Goal: Task Accomplishment & Management: Manage account settings

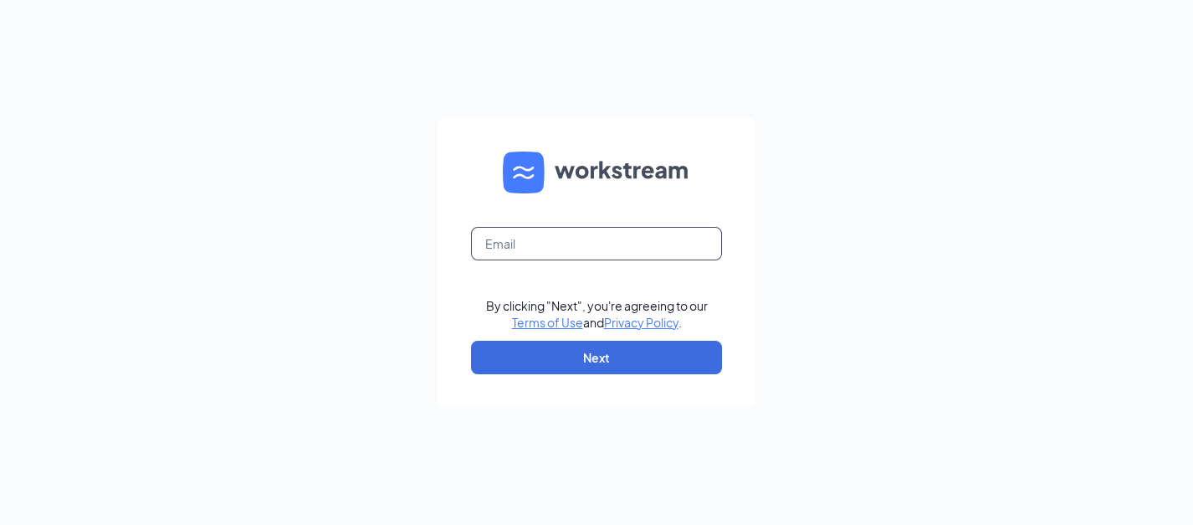
click at [515, 253] on input "text" at bounding box center [596, 243] width 251 height 33
type input "[EMAIL_ADDRESS][DOMAIN_NAME]"
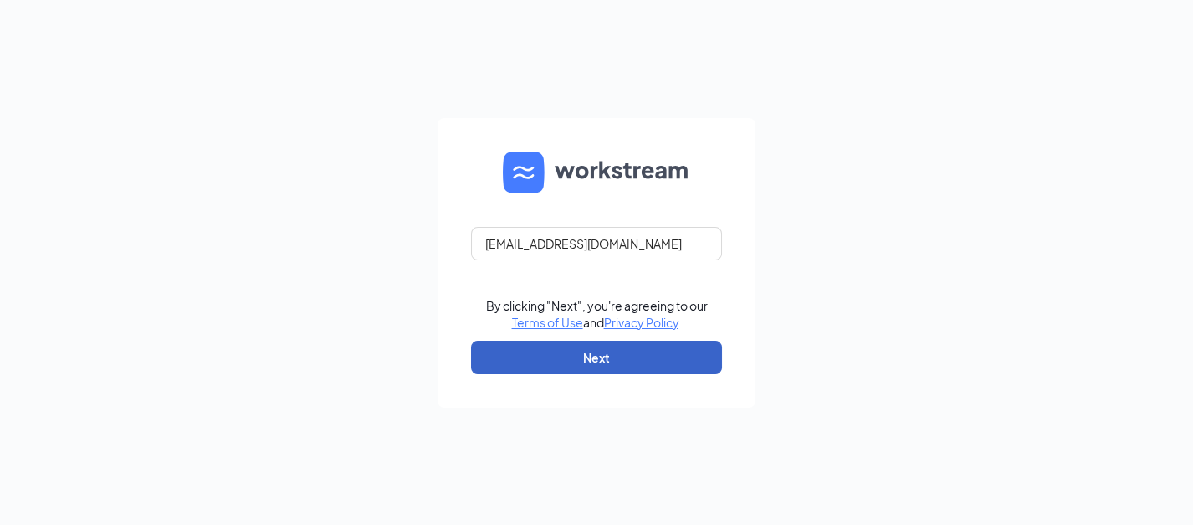
click at [623, 356] on button "Next" at bounding box center [596, 357] width 251 height 33
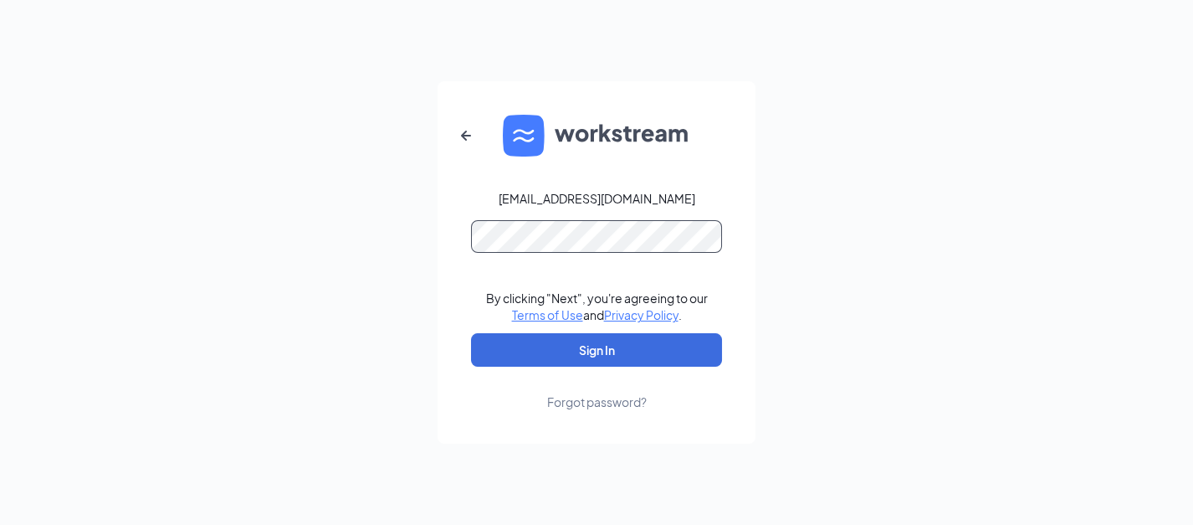
click at [471, 333] on button "Sign In" at bounding box center [596, 349] width 251 height 33
click at [382, 238] on div "[EMAIL_ADDRESS][DOMAIN_NAME] By clicking "Next", you're agreeing to our Terms o…" at bounding box center [596, 262] width 1193 height 525
click at [471, 333] on button "Sign In" at bounding box center [596, 349] width 251 height 33
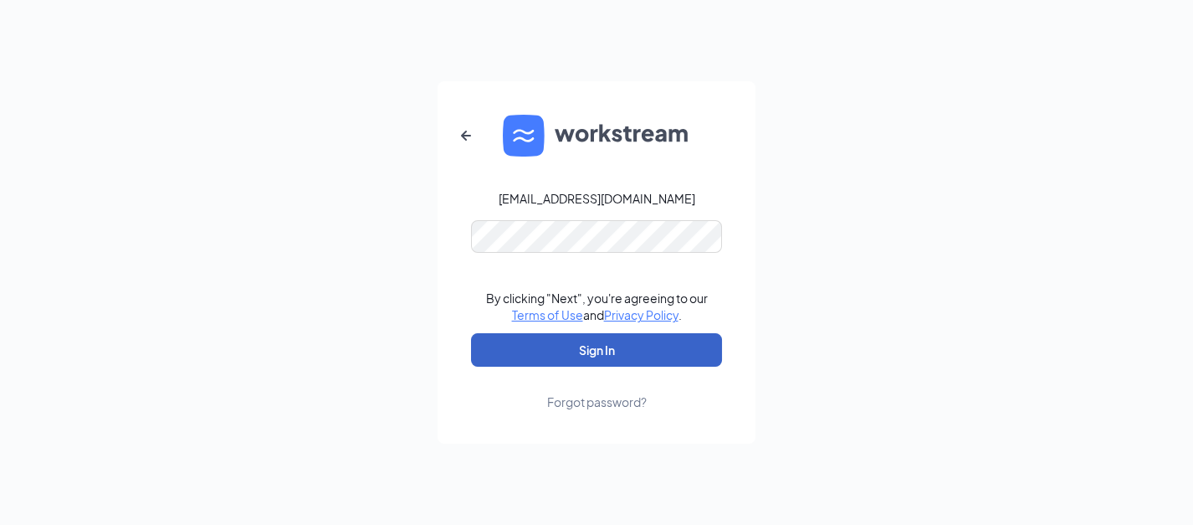
click at [672, 347] on button "Sign In" at bounding box center [596, 349] width 251 height 33
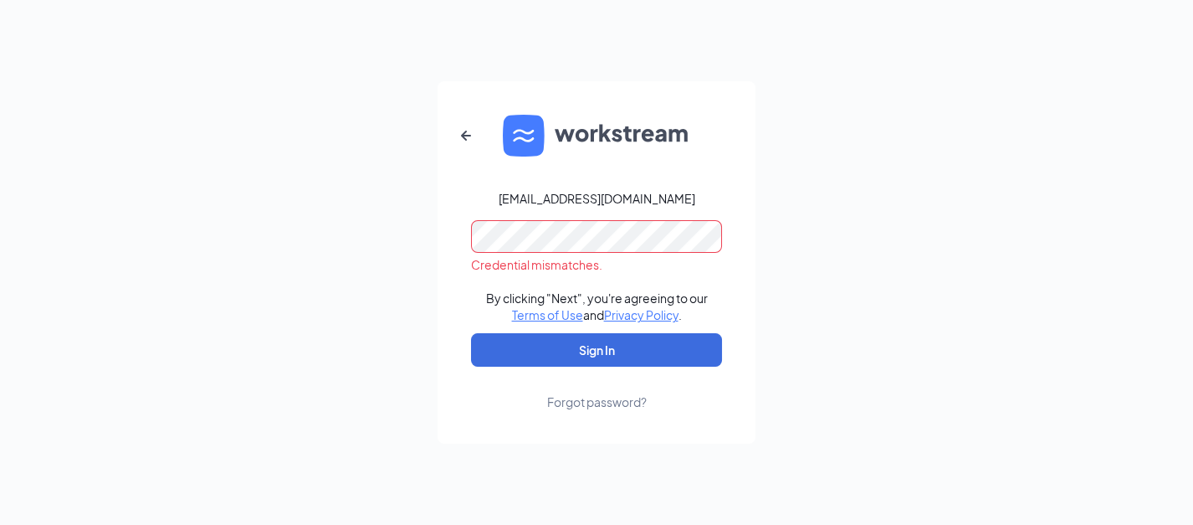
click at [342, 238] on div "[EMAIL_ADDRESS][DOMAIN_NAME] Credential mismatches. By clicking "Next", you're …" at bounding box center [596, 262] width 1193 height 525
click at [471, 333] on button "Sign In" at bounding box center [596, 349] width 251 height 33
click at [418, 220] on div "[EMAIL_ADDRESS][DOMAIN_NAME] Credential mismatches. By clicking "Next", you're …" at bounding box center [596, 262] width 1193 height 525
click at [471, 333] on button "Sign In" at bounding box center [596, 349] width 251 height 33
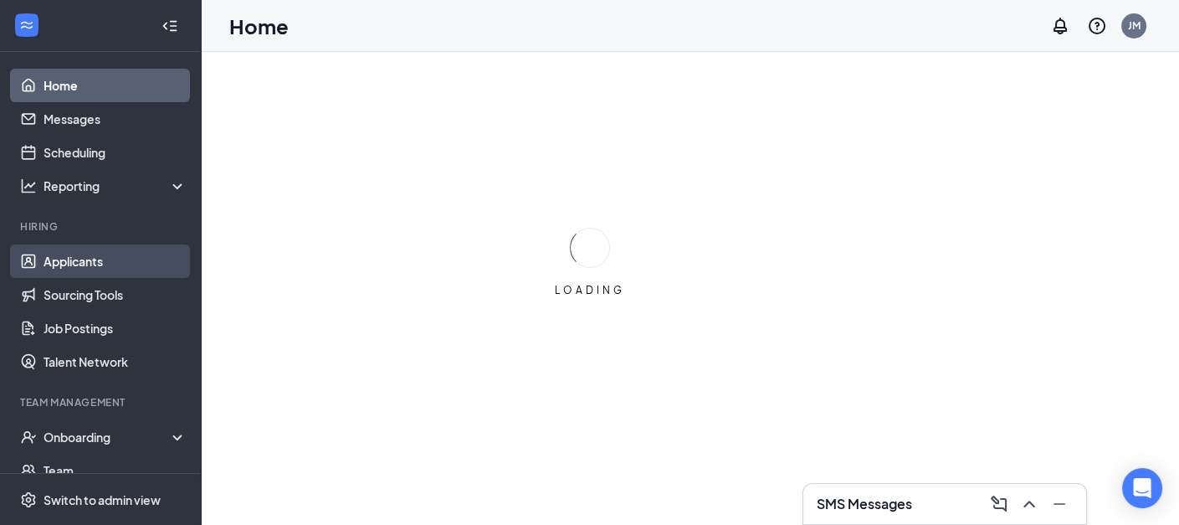
click at [87, 263] on link "Applicants" at bounding box center [115, 260] width 143 height 33
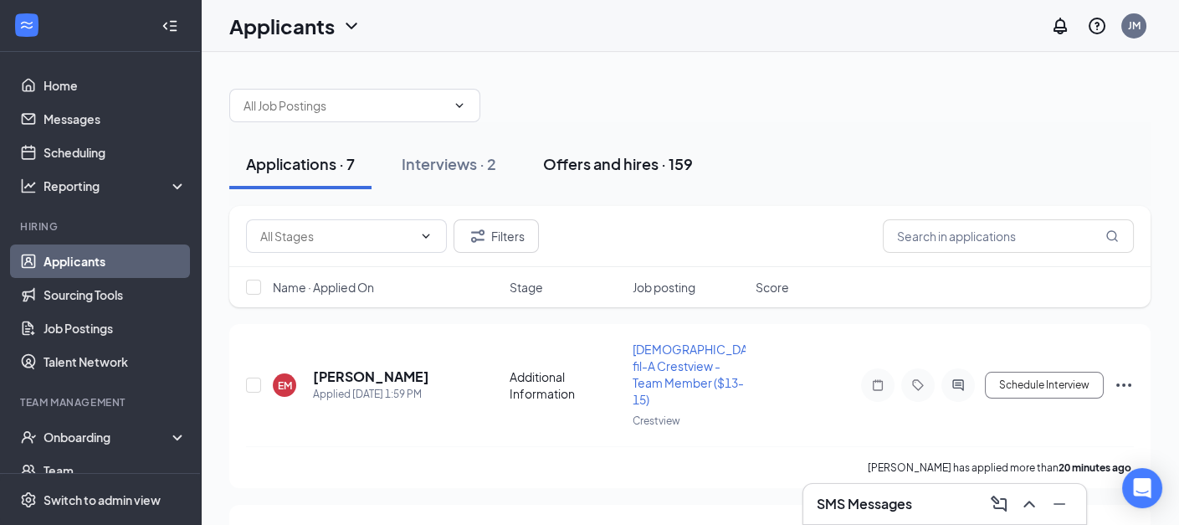
click at [636, 168] on div "Offers and hires · 159" at bounding box center [618, 163] width 150 height 21
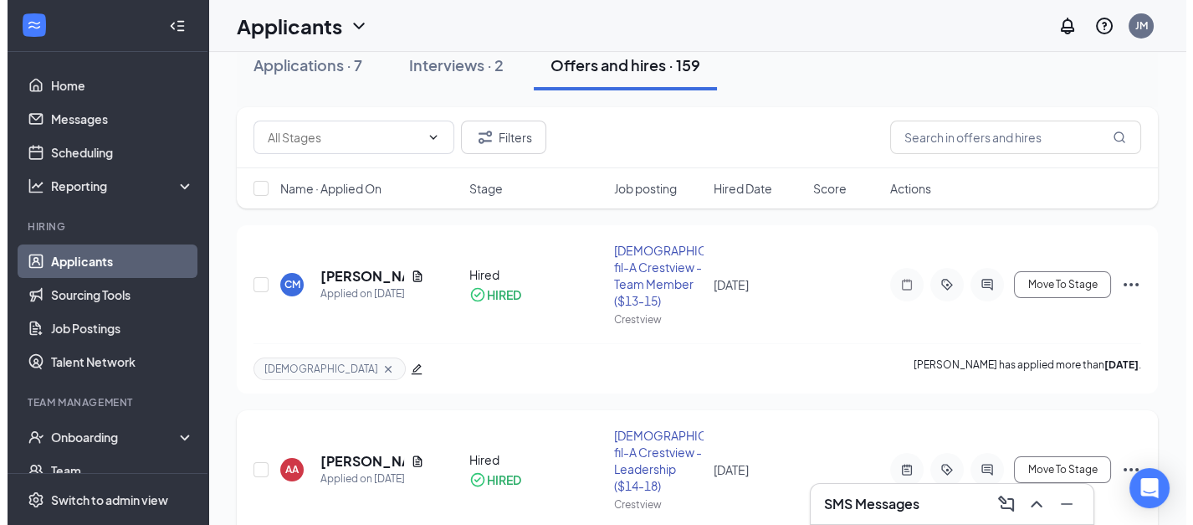
scroll to position [186, 0]
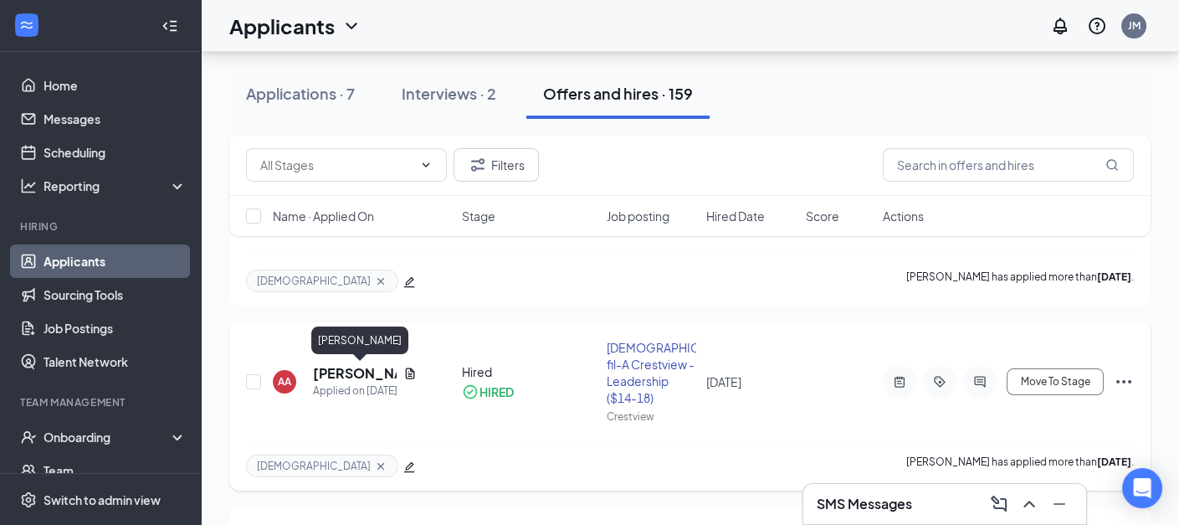
click at [335, 368] on h5 "Amber Allbright" at bounding box center [355, 373] width 84 height 18
